Goal: Information Seeking & Learning: Check status

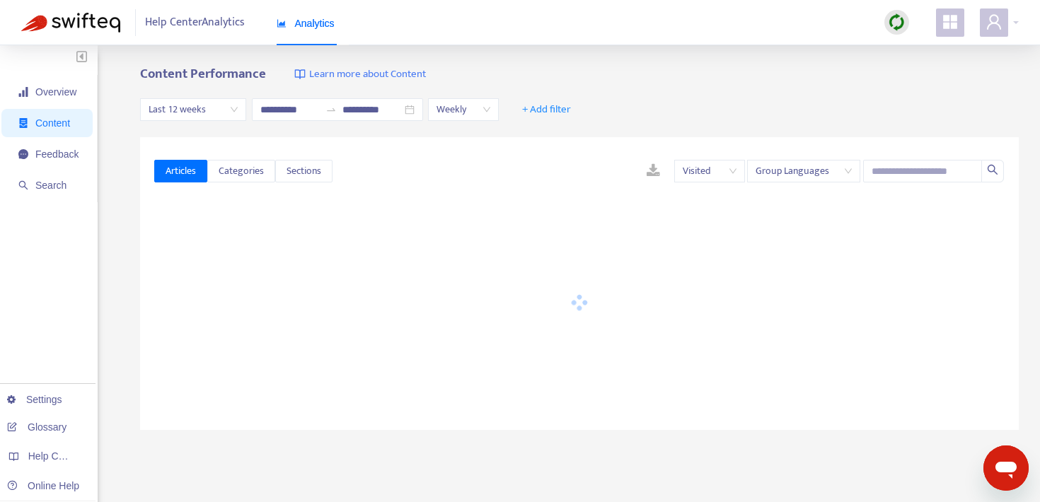
click at [239, 107] on div "Last 12 weeks" at bounding box center [193, 109] width 106 height 23
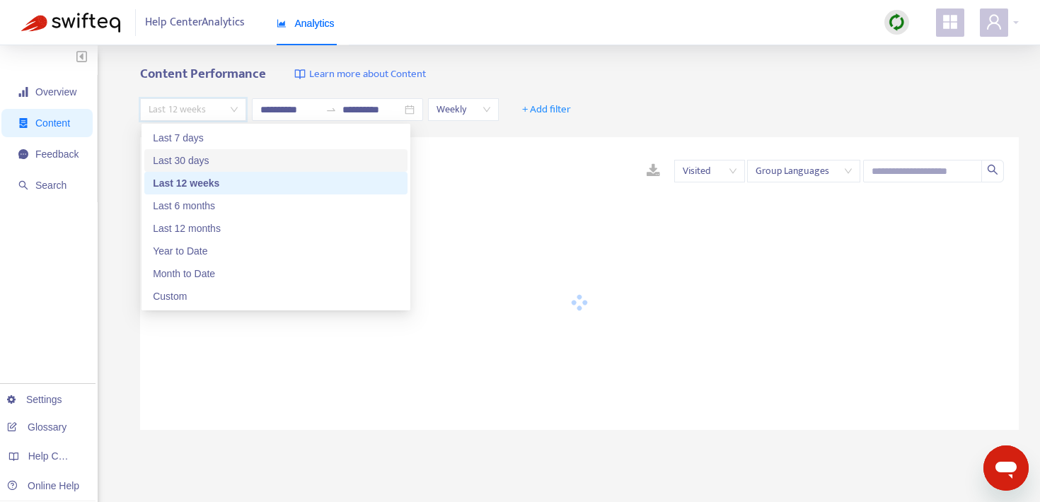
click at [224, 155] on div "Last 30 days" at bounding box center [276, 161] width 246 height 16
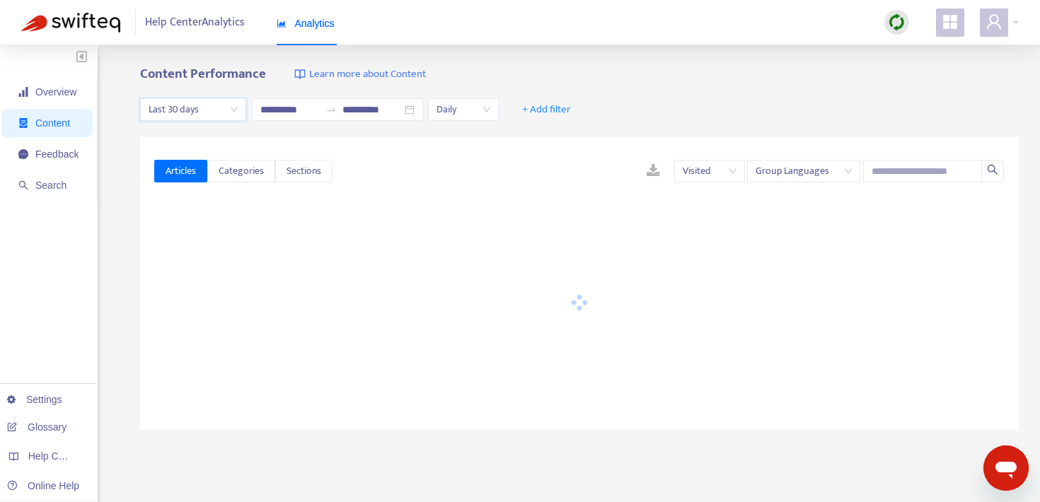
click at [58, 127] on span "Content" at bounding box center [52, 122] width 35 height 11
click at [42, 99] on span "Overview" at bounding box center [48, 92] width 60 height 28
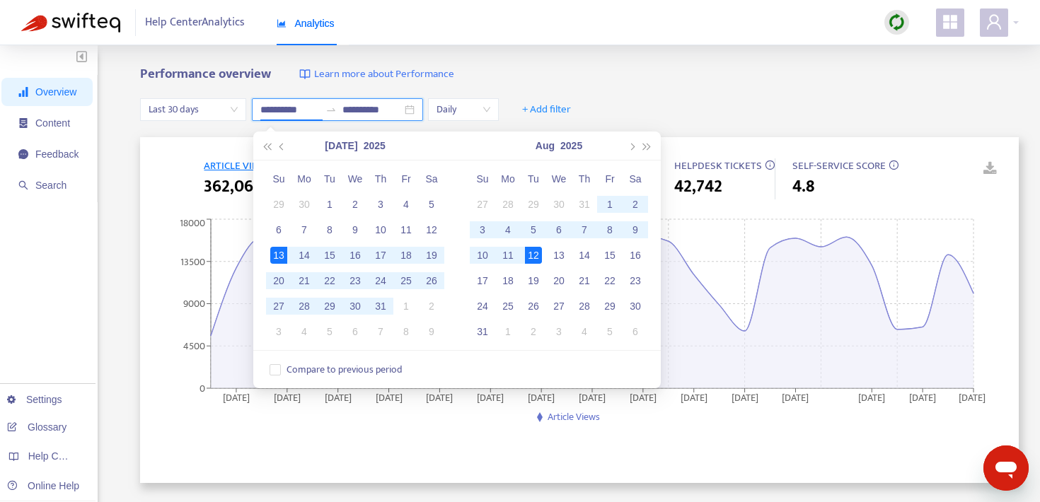
click at [275, 107] on input "**********" at bounding box center [289, 110] width 59 height 16
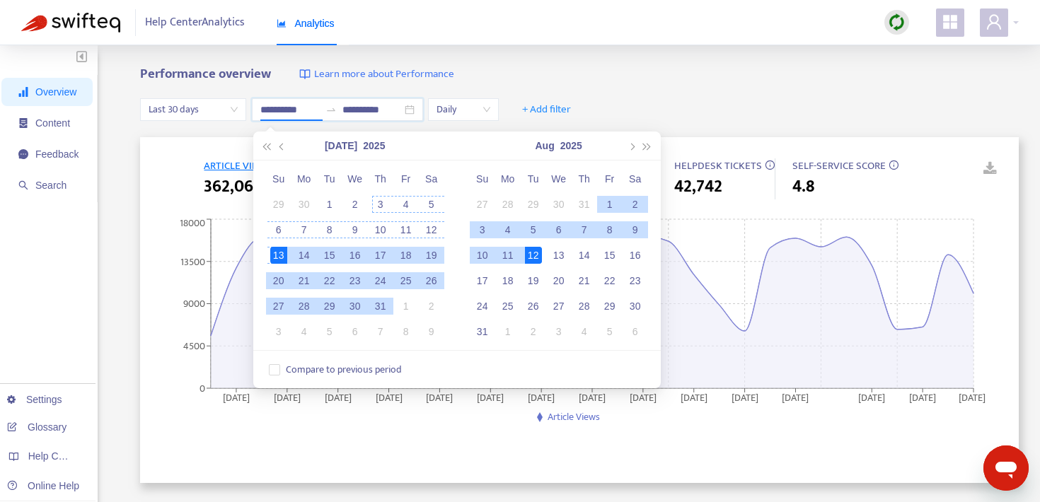
type input "**********"
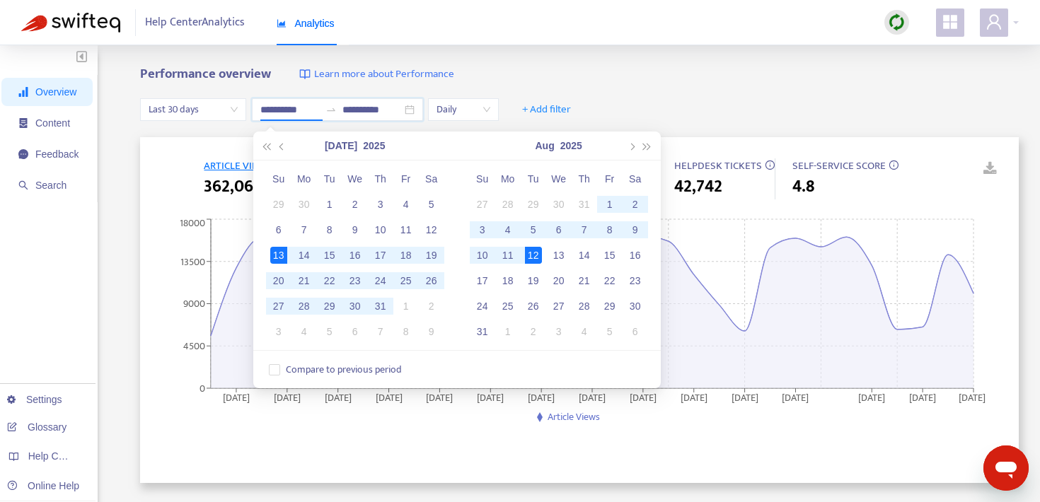
click at [611, 60] on div "**********" at bounding box center [520, 469] width 1040 height 849
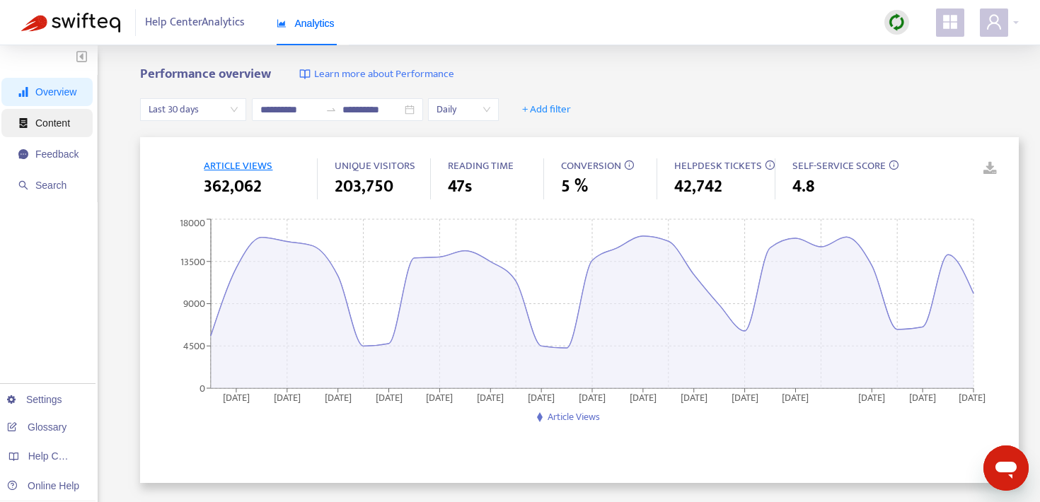
click at [74, 125] on span "Content" at bounding box center [48, 123] width 60 height 28
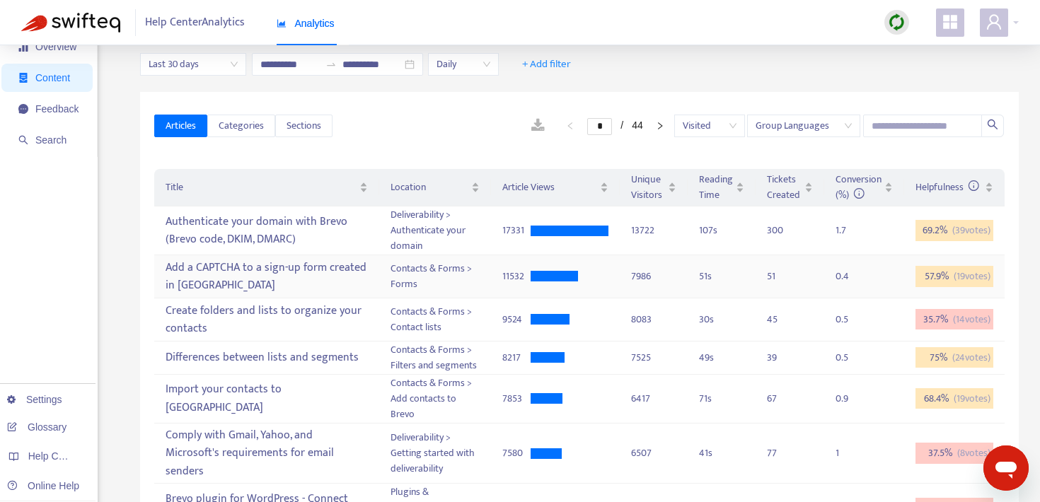
scroll to position [32, 0]
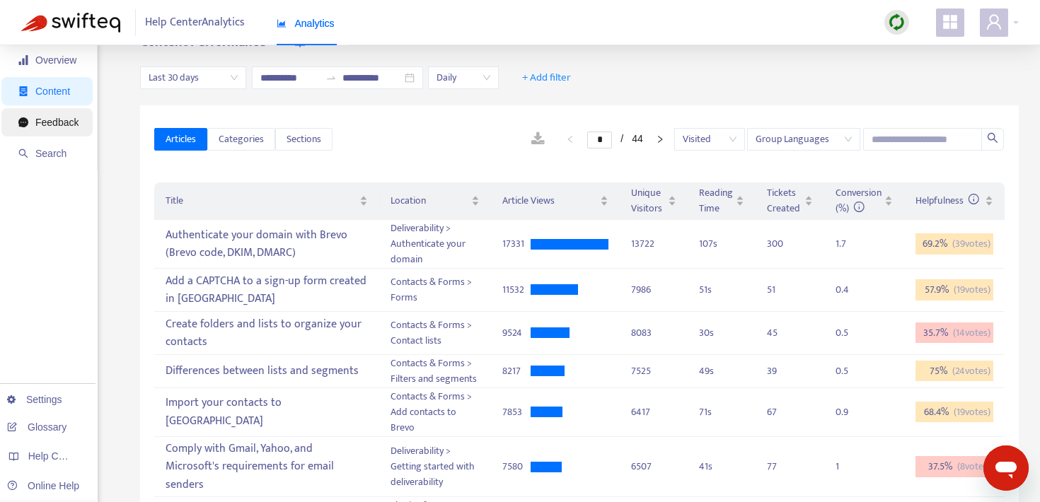
click at [57, 128] on span "Feedback" at bounding box center [48, 122] width 60 height 28
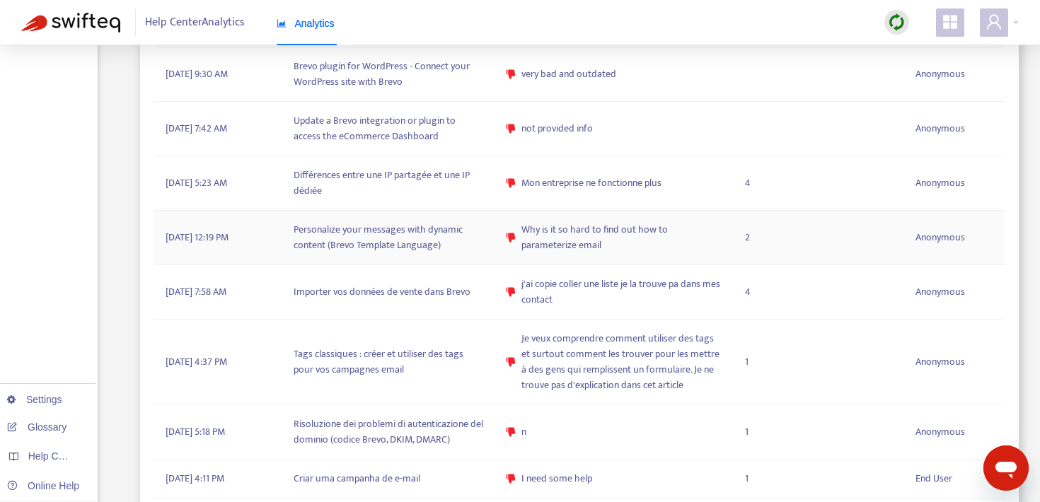
scroll to position [1496, 0]
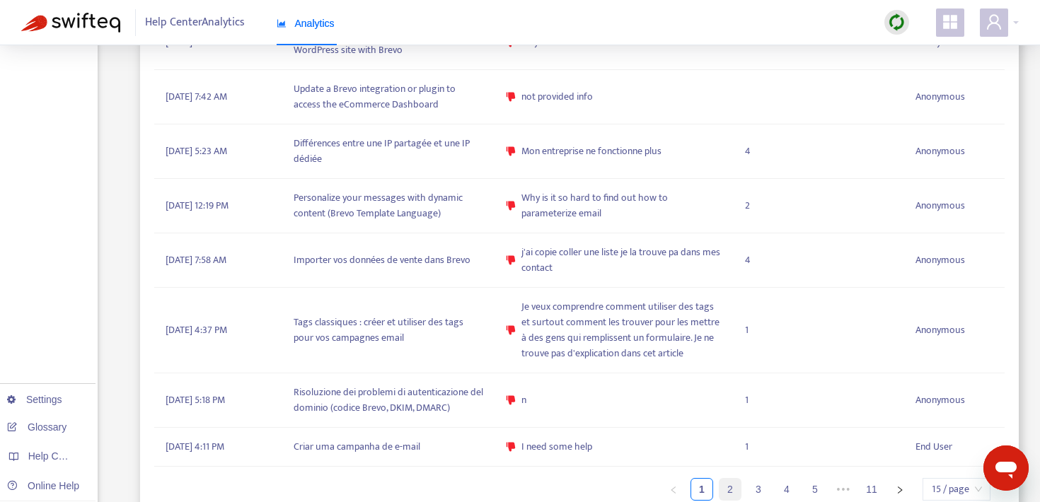
click at [728, 479] on link "2" at bounding box center [730, 489] width 21 height 21
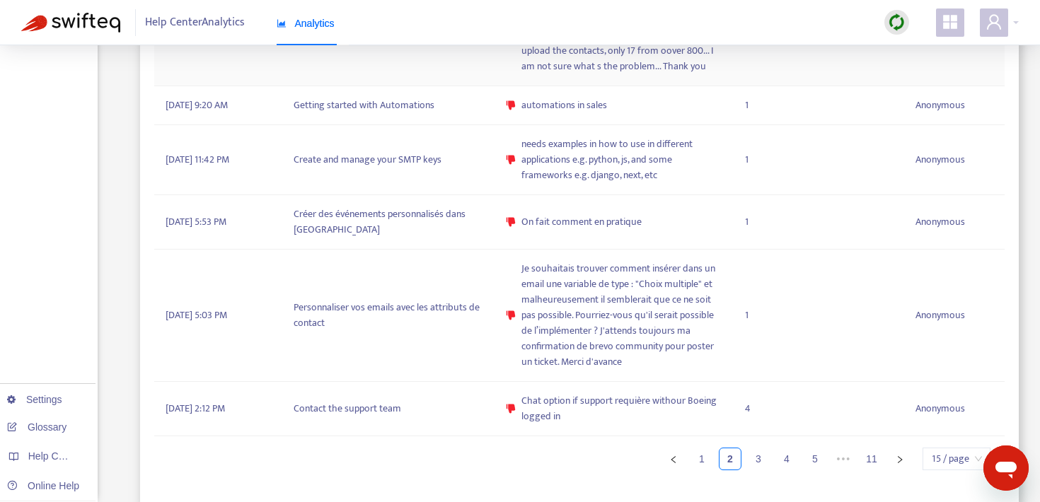
scroll to position [1154, 0]
click at [761, 456] on link "3" at bounding box center [758, 458] width 21 height 21
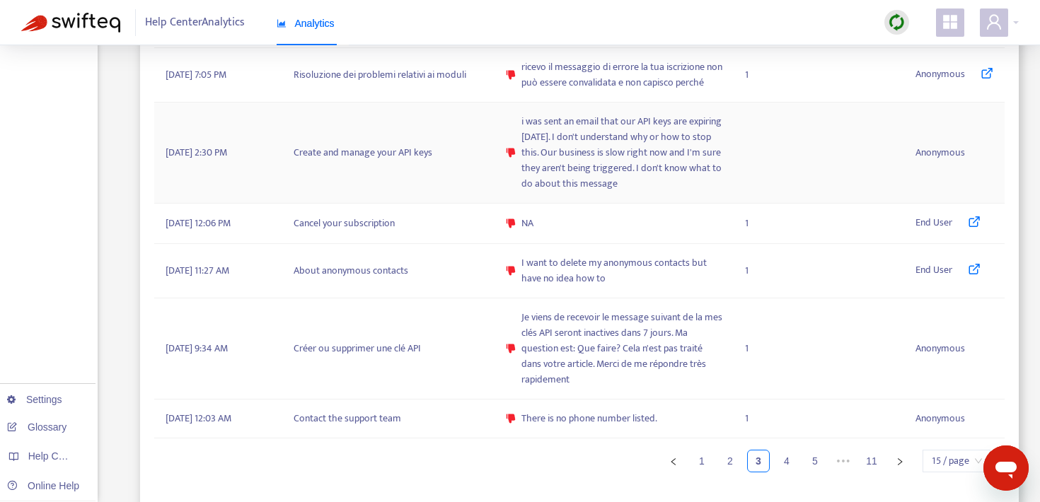
scroll to position [1124, 0]
click at [786, 457] on link "4" at bounding box center [786, 458] width 21 height 21
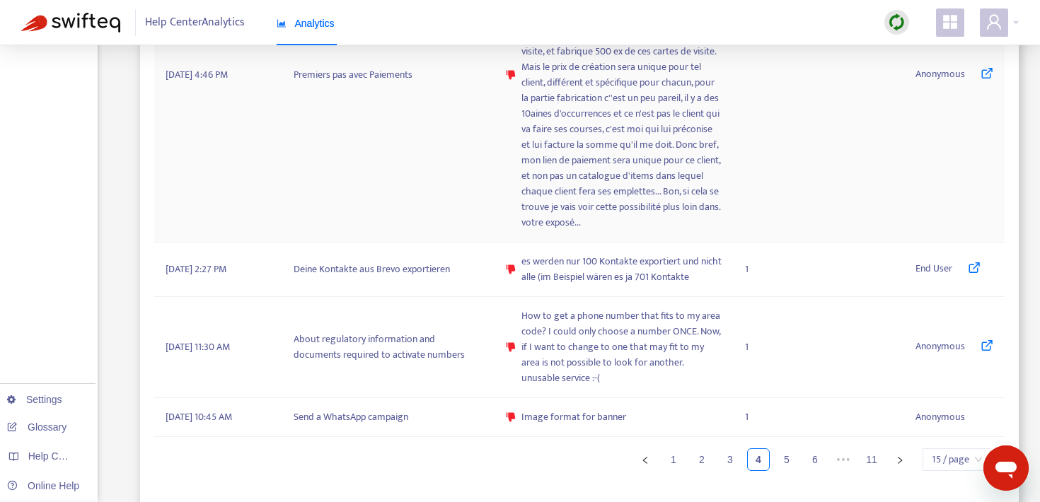
scroll to position [1621, 0]
click at [780, 456] on link "5" at bounding box center [786, 458] width 21 height 21
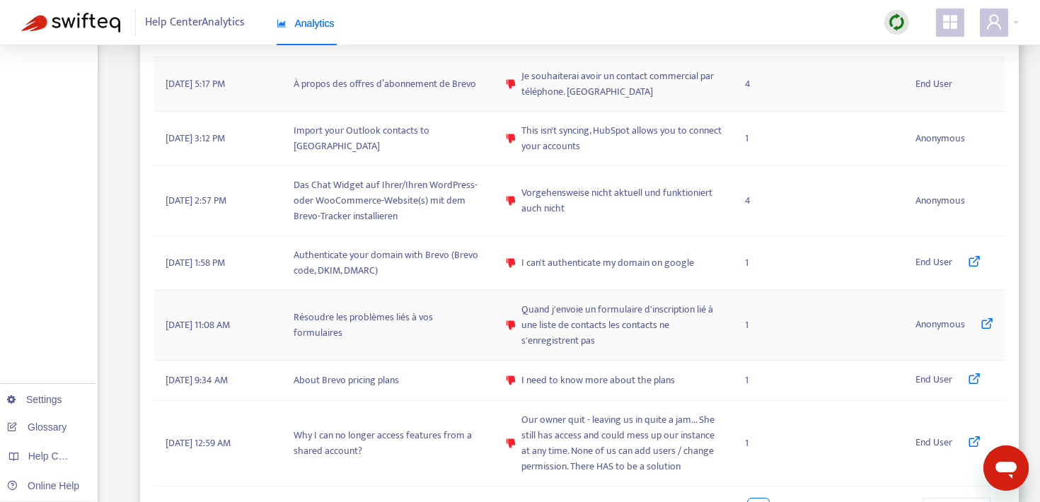
scroll to position [1062, 0]
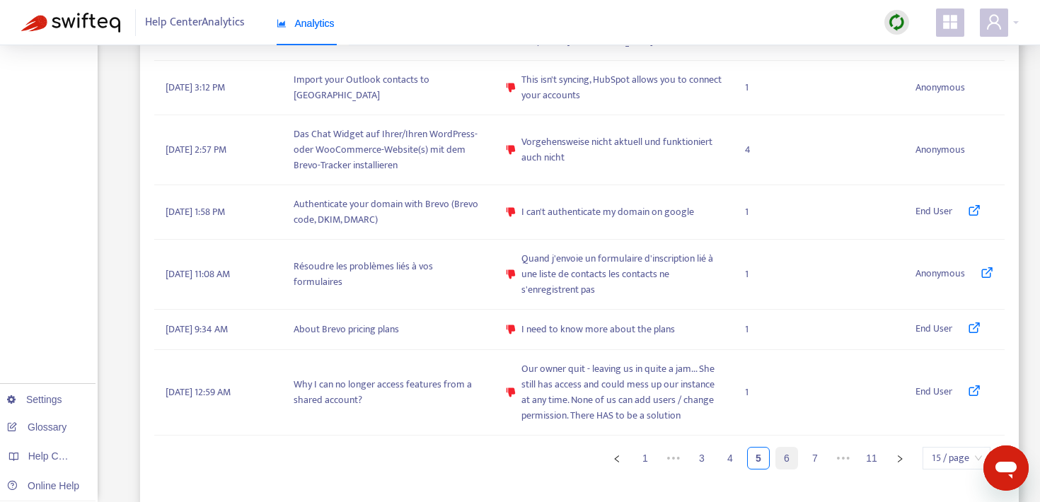
click at [790, 455] on link "6" at bounding box center [786, 458] width 21 height 21
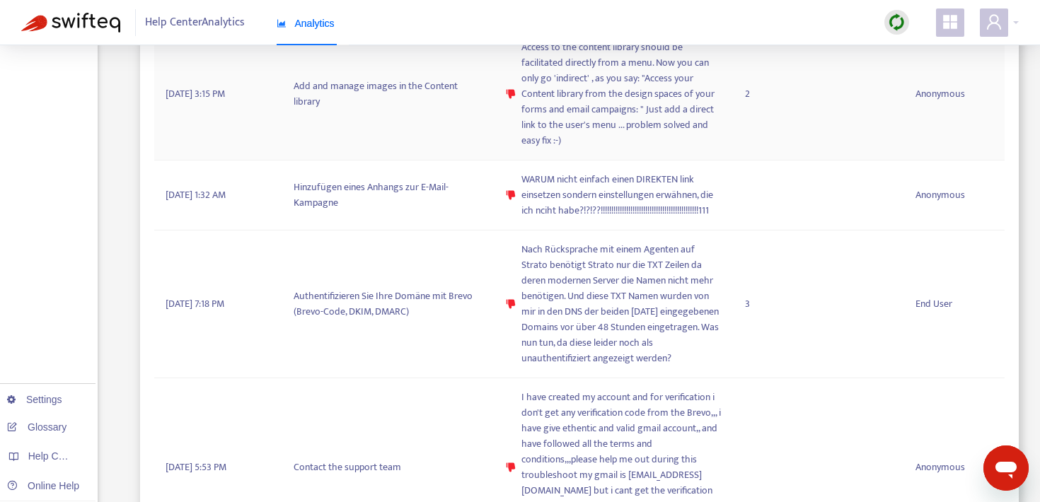
scroll to position [1112, 0]
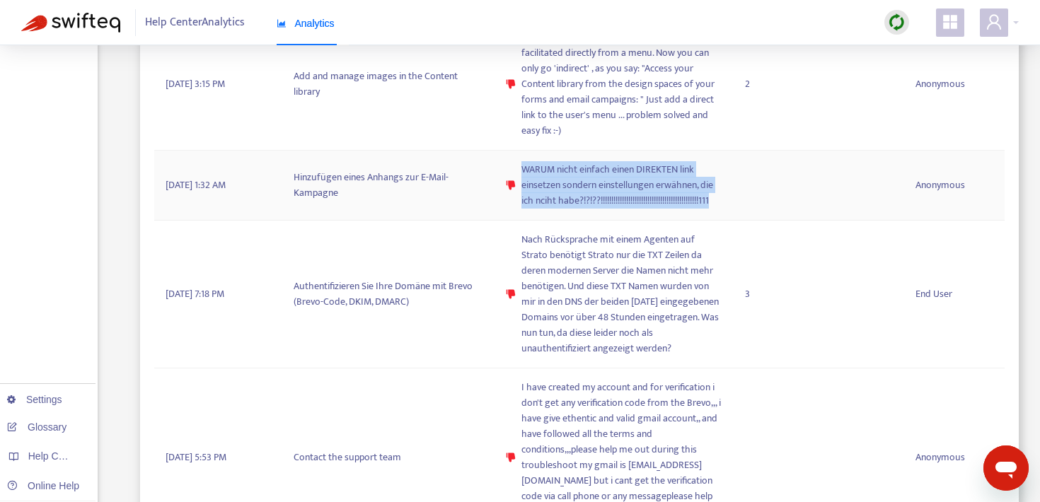
copy span "WARUM nicht einfach einen DIREKTEN link einsetzen sondern einstellungen erwähne…"
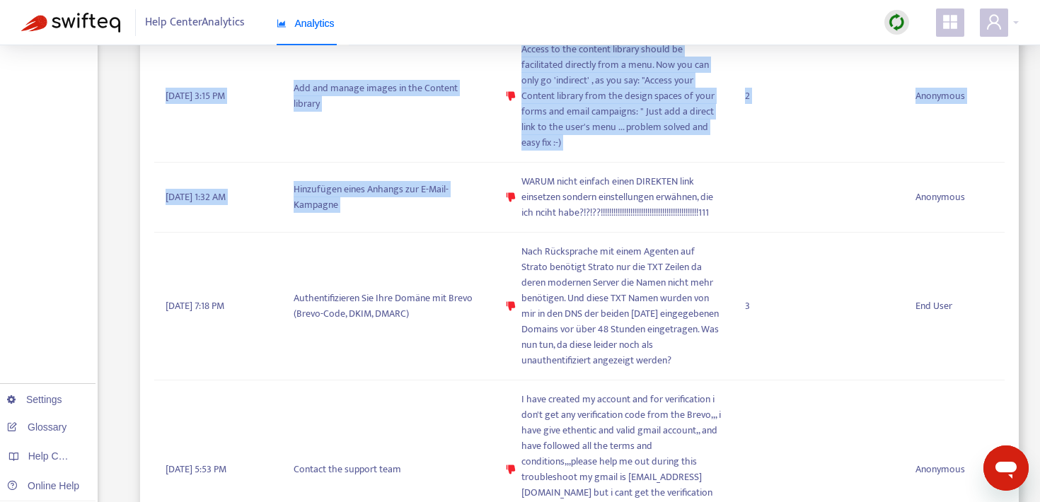
drag, startPoint x: 524, startPoint y: 151, endPoint x: 684, endPoint y: -19, distance: 234.3
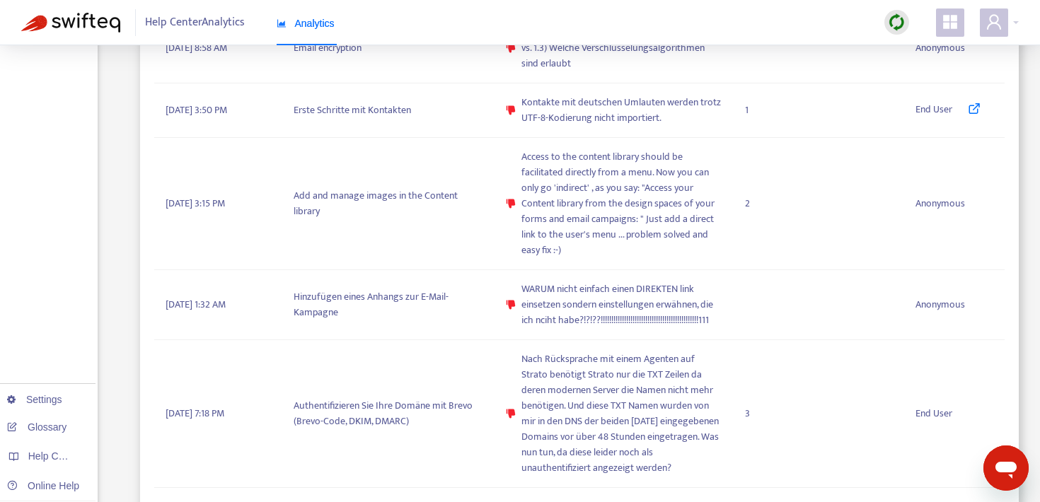
click at [83, 217] on div "Overview Content Feedback Search Settings Glossary Help Centers Online Help" at bounding box center [49, 6] width 98 height 1907
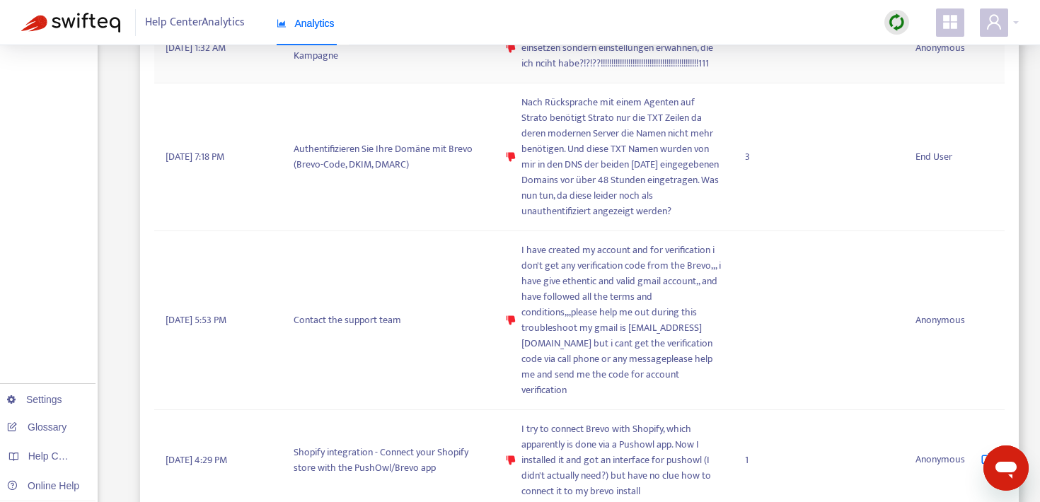
scroll to position [1261, 0]
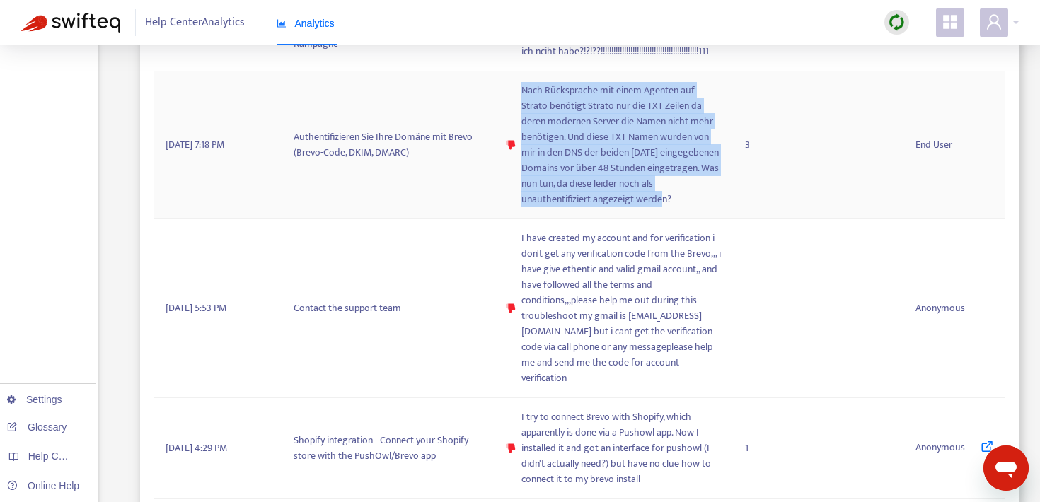
copy span "Nach Rücksprache mit einem Agenten auf Strato benötigt Strato nur die TXT Zeile…"
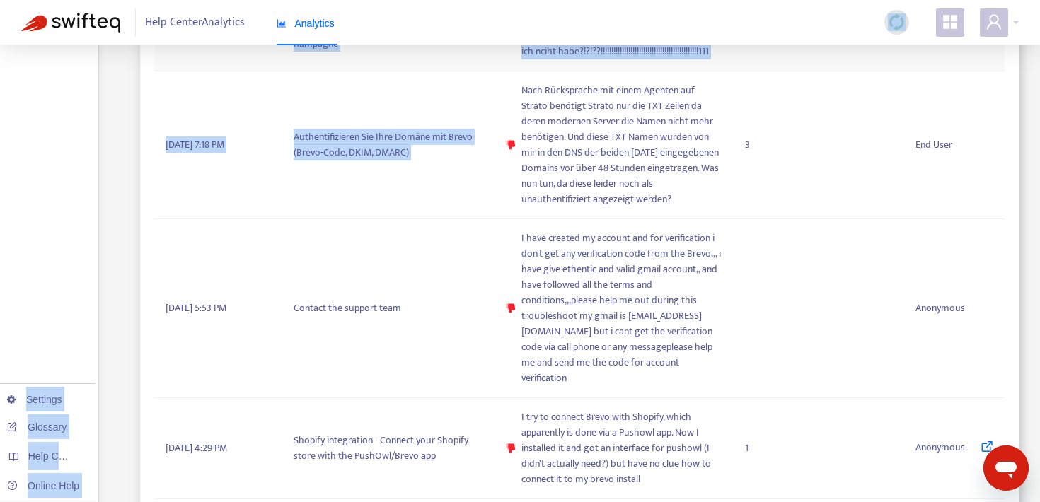
scroll to position [1253, 0]
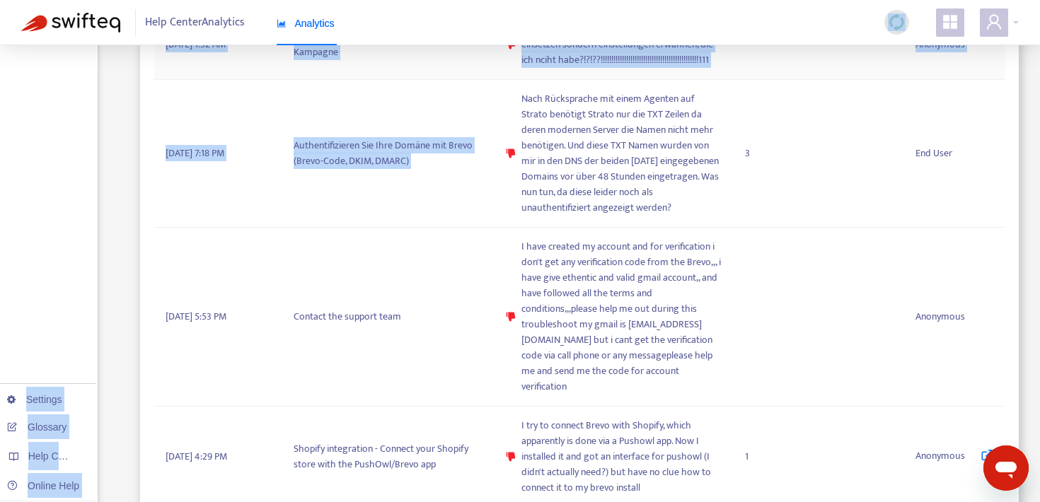
drag, startPoint x: 517, startPoint y: 81, endPoint x: 754, endPoint y: 5, distance: 249.1
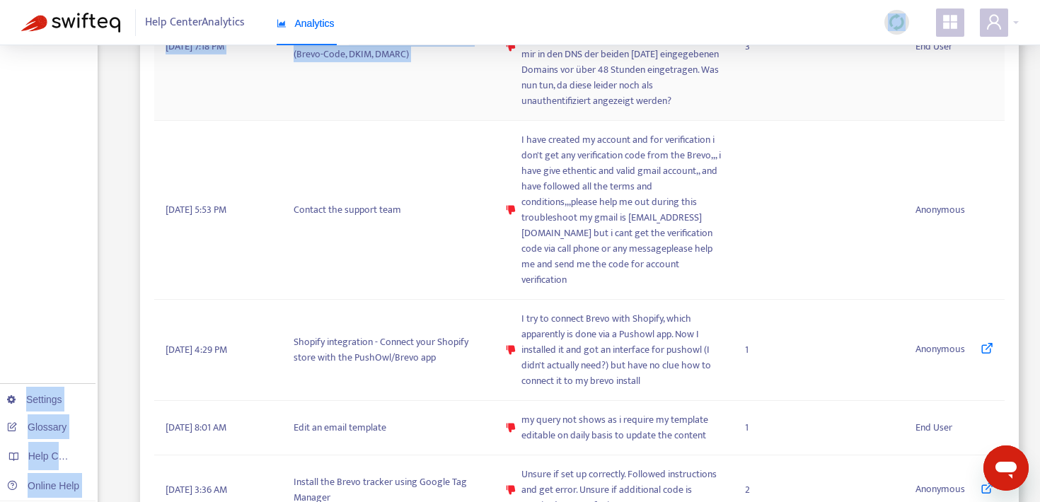
scroll to position [1360, 0]
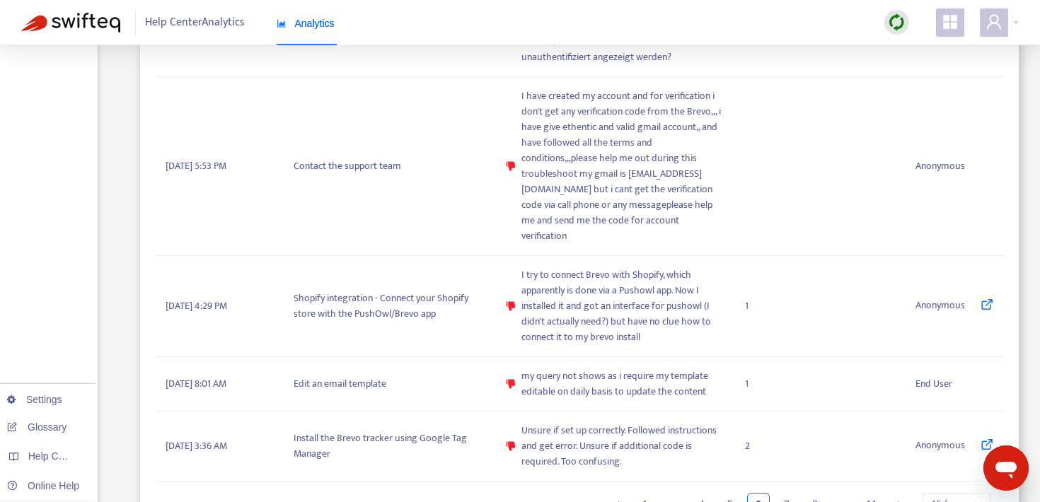
scroll to position [1449, 0]
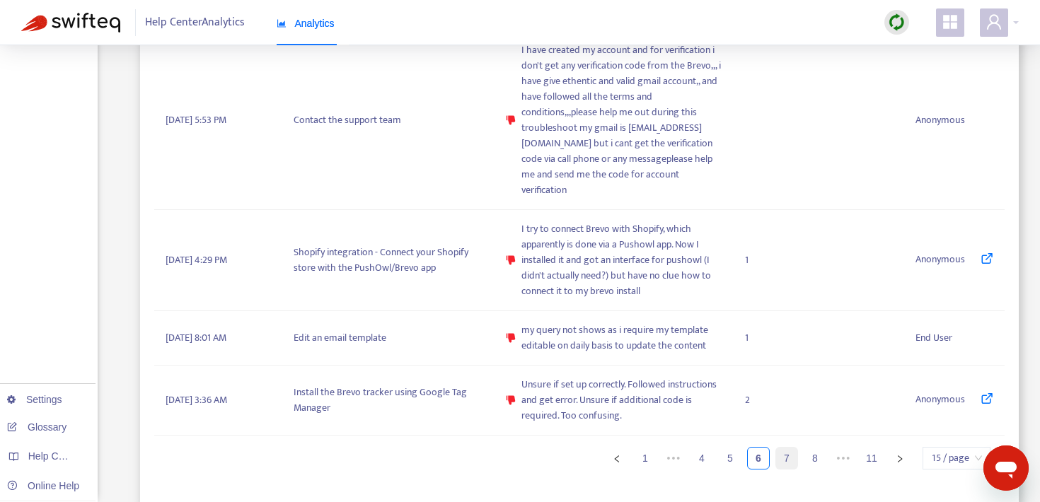
click at [792, 456] on link "7" at bounding box center [786, 458] width 21 height 21
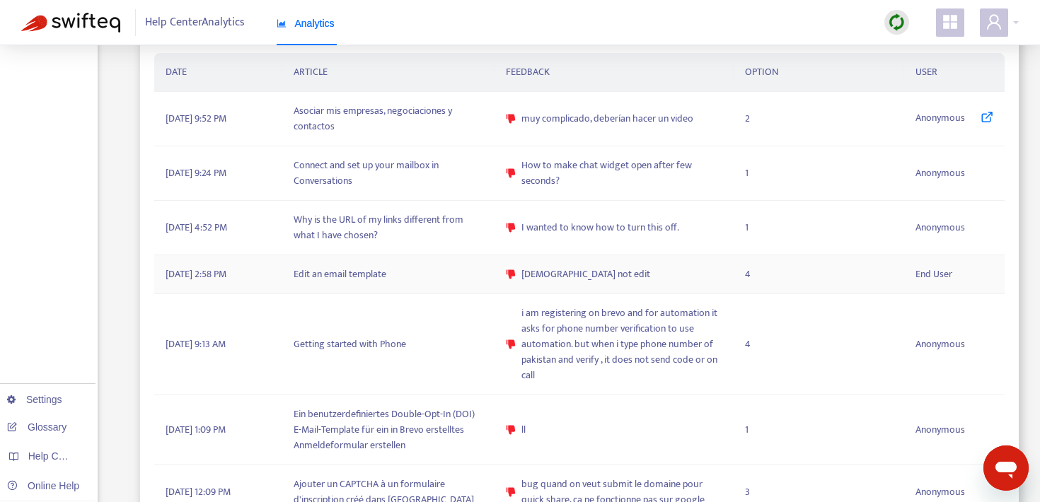
scroll to position [442, 0]
